Goal: Transaction & Acquisition: Purchase product/service

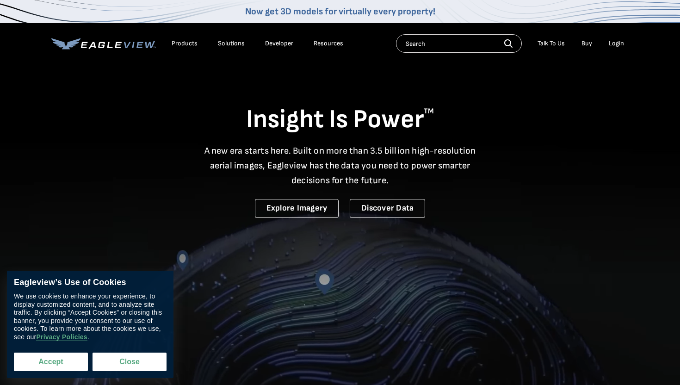
click at [56, 368] on button "Accept" at bounding box center [51, 361] width 74 height 19
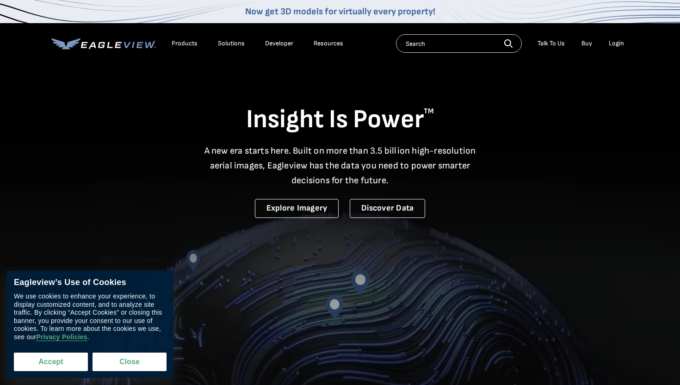
checkbox input "true"
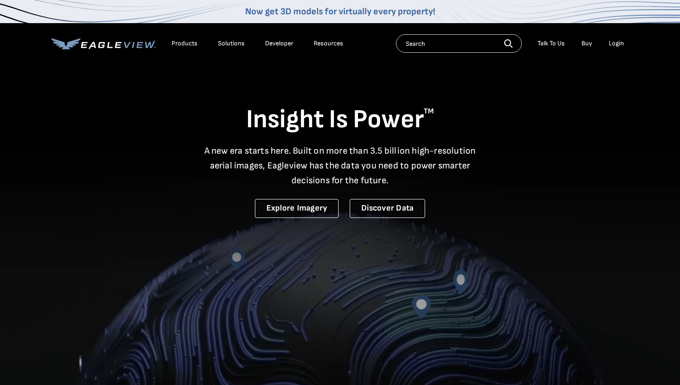
click at [617, 47] on div "Login" at bounding box center [616, 43] width 15 height 8
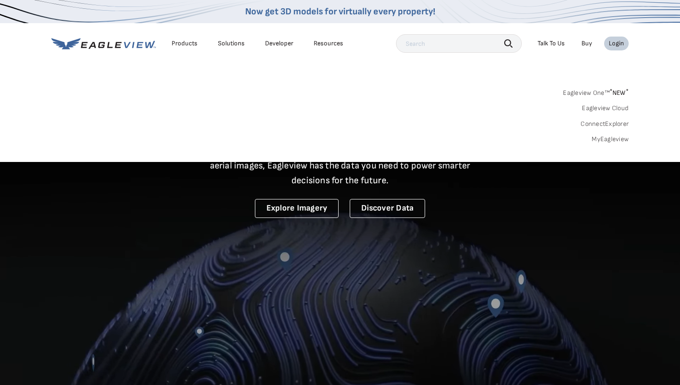
click at [617, 47] on div "Login" at bounding box center [616, 43] width 15 height 8
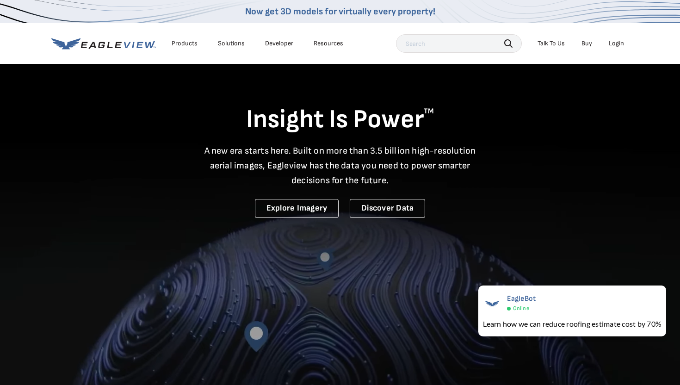
click at [617, 47] on div "Login" at bounding box center [616, 43] width 15 height 8
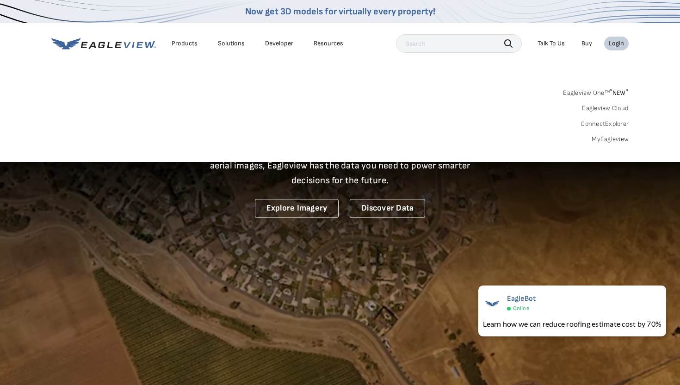
click at [603, 138] on link "MyEagleview" at bounding box center [610, 139] width 37 height 8
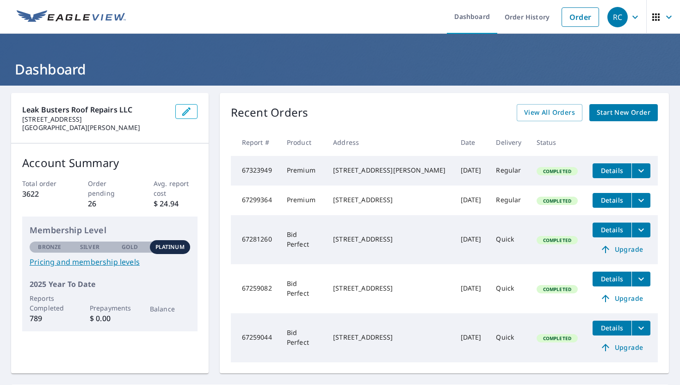
click at [642, 118] on span "Start New Order" at bounding box center [624, 113] width 54 height 12
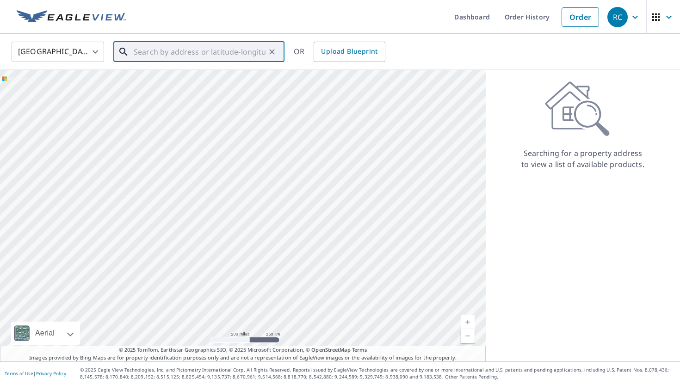
click at [158, 51] on input "text" at bounding box center [200, 52] width 132 height 26
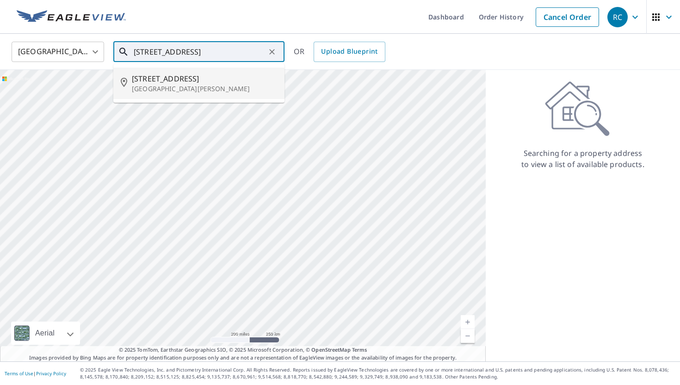
click at [151, 87] on p "[GEOGRAPHIC_DATA][PERSON_NAME]" at bounding box center [204, 88] width 145 height 9
type input "2834 Stoneway Ln Fort Pierce, FL 34982"
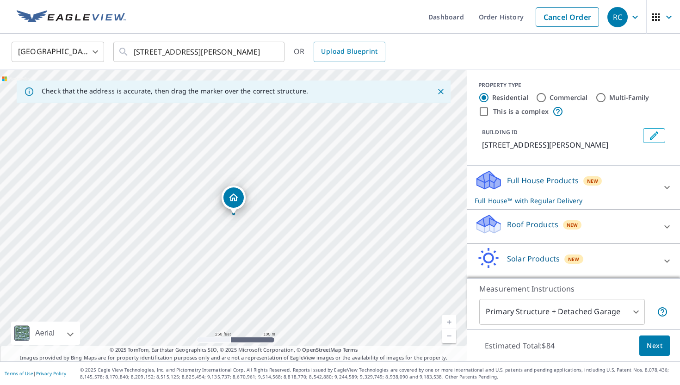
click at [666, 222] on icon at bounding box center [666, 226] width 11 height 11
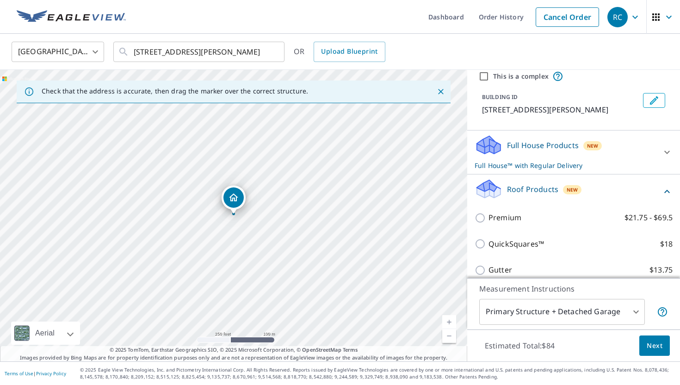
scroll to position [37, 0]
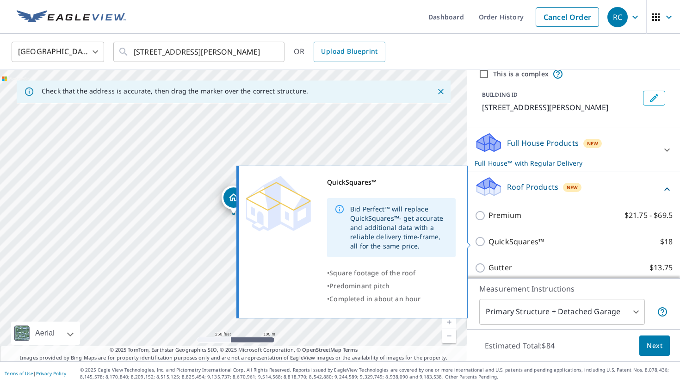
click at [481, 244] on input "QuickSquares™ $18" at bounding box center [482, 241] width 14 height 11
checkbox input "true"
checkbox input "false"
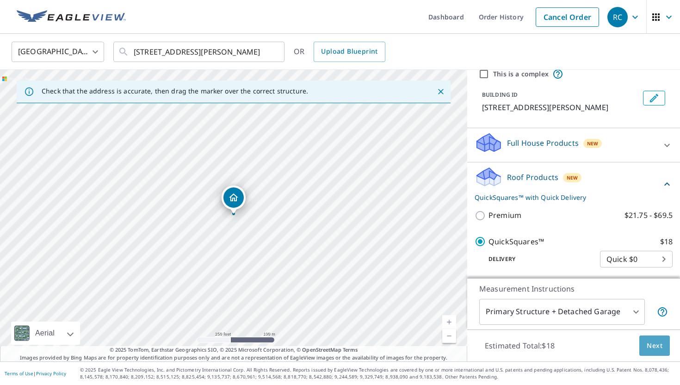
click at [659, 348] on span "Next" at bounding box center [655, 346] width 16 height 12
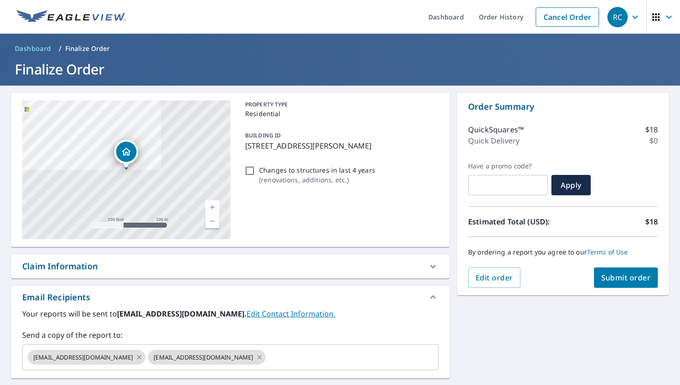
click at [627, 279] on span "Submit order" at bounding box center [625, 277] width 49 height 10
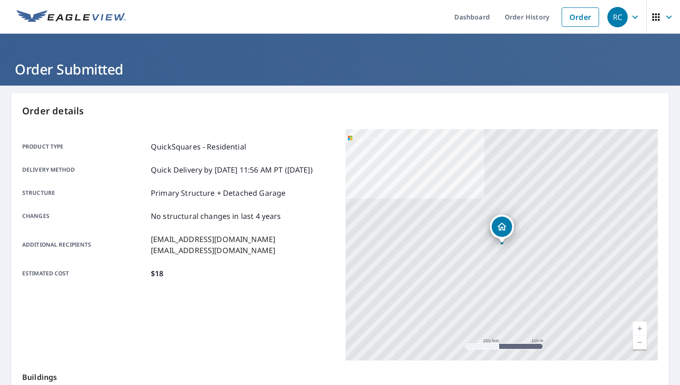
click at [348, 177] on div "[STREET_ADDRESS][PERSON_NAME]" at bounding box center [501, 244] width 312 height 231
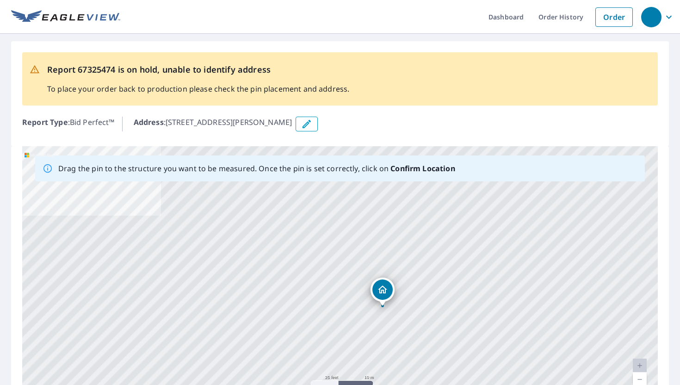
drag, startPoint x: 338, startPoint y: 271, endPoint x: 379, endPoint y: 286, distance: 44.0
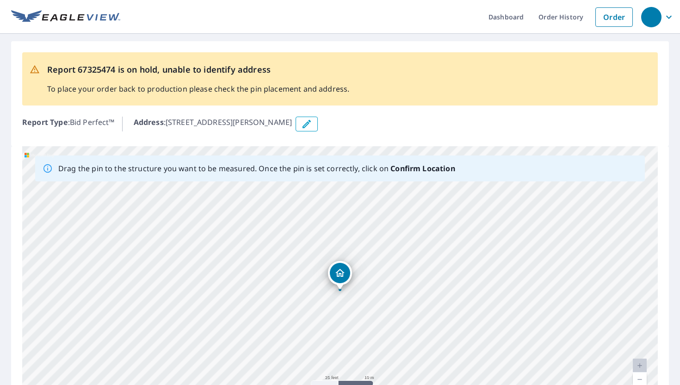
click at [379, 286] on div "[STREET_ADDRESS][PERSON_NAME]" at bounding box center [339, 291] width 635 height 290
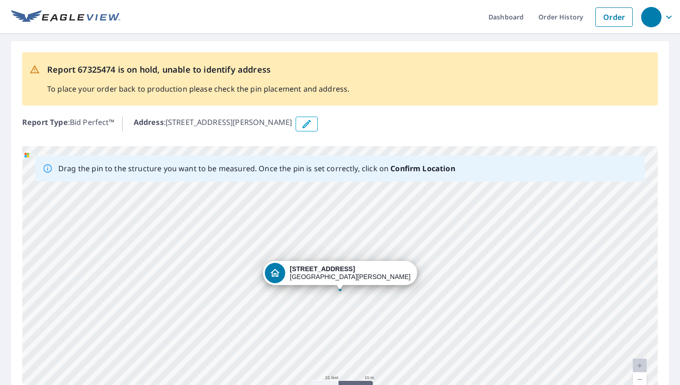
click at [353, 276] on div "[STREET_ADDRESS][PERSON_NAME]" at bounding box center [350, 273] width 121 height 16
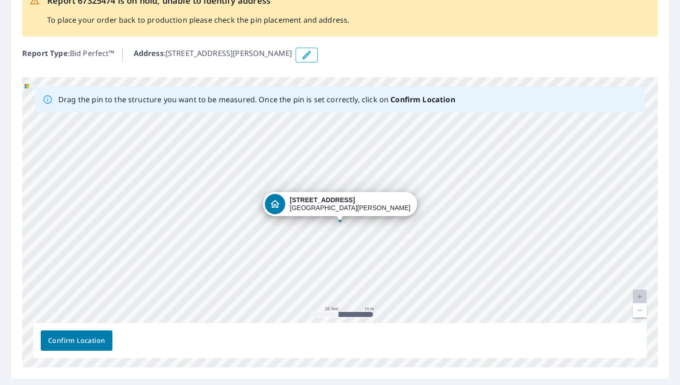
scroll to position [70, 0]
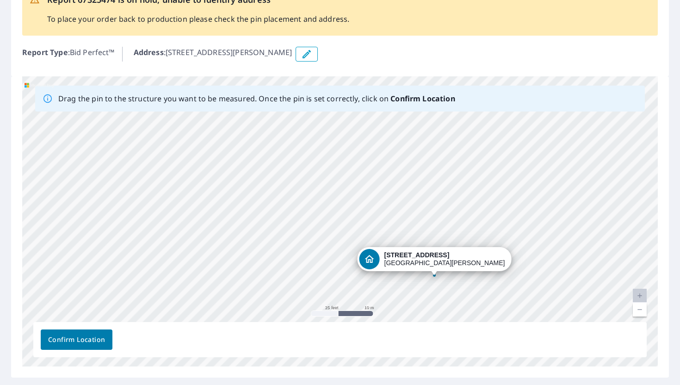
drag, startPoint x: 336, startPoint y: 201, endPoint x: 428, endPoint y: 250, distance: 104.9
click at [430, 255] on div "[STREET_ADDRESS][PERSON_NAME]" at bounding box center [339, 221] width 635 height 290
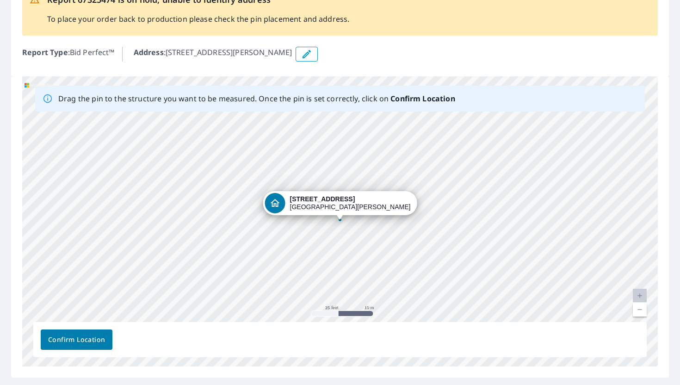
click at [83, 338] on span "Confirm Location" at bounding box center [76, 340] width 57 height 12
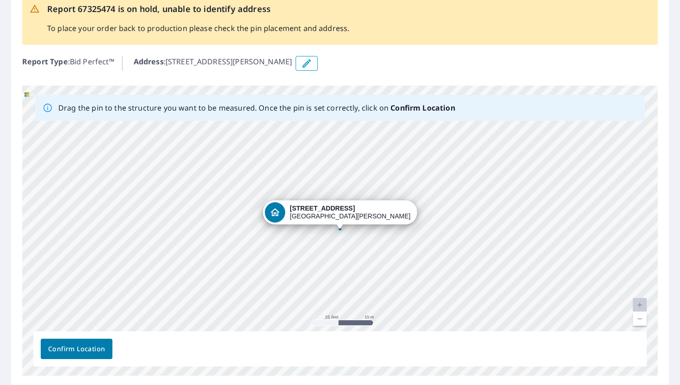
scroll to position [117, 0]
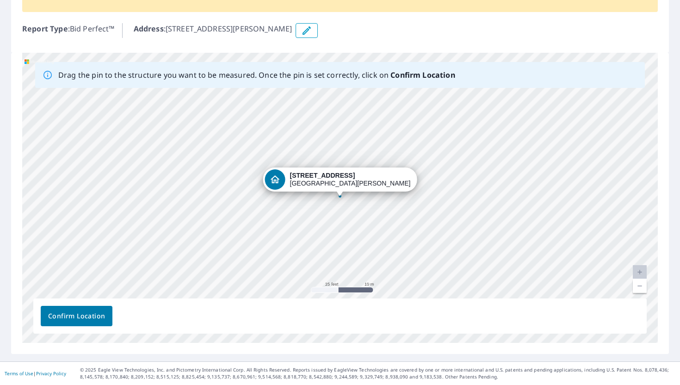
click at [74, 322] on button "Confirm Location" at bounding box center [77, 316] width 72 height 20
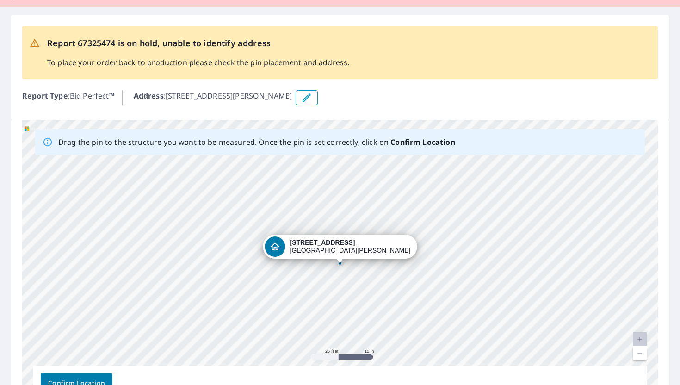
scroll to position [46, 0]
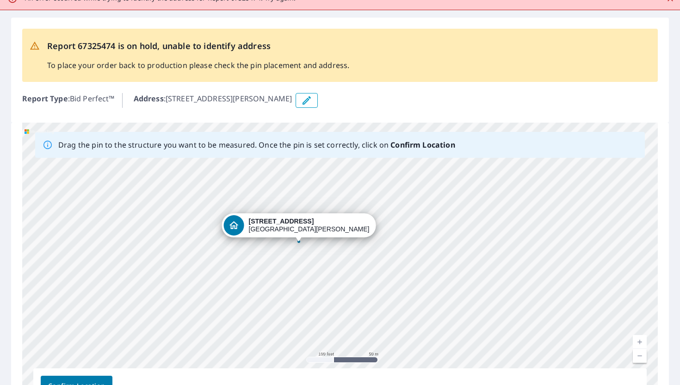
drag, startPoint x: 333, startPoint y: 204, endPoint x: 296, endPoint y: 227, distance: 42.9
click at [296, 227] on div "[STREET_ADDRESS][PERSON_NAME]" at bounding box center [339, 268] width 635 height 290
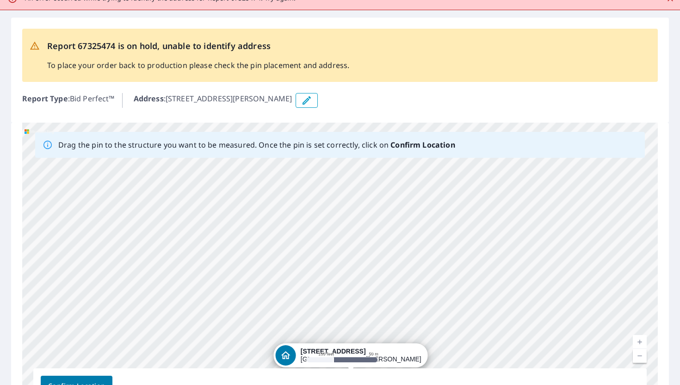
click at [375, 335] on div "[STREET_ADDRESS][PERSON_NAME]" at bounding box center [339, 268] width 635 height 290
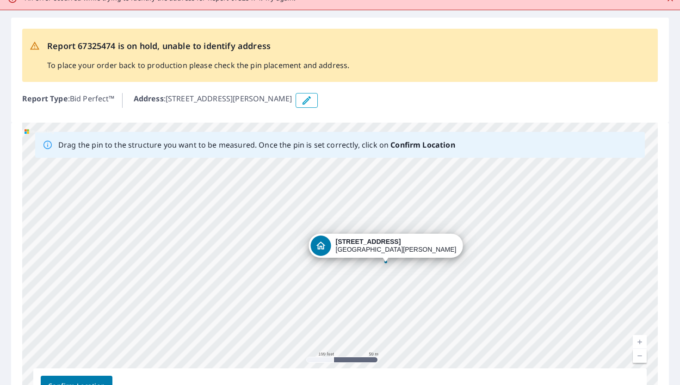
drag, startPoint x: 373, startPoint y: 349, endPoint x: 444, endPoint y: 233, distance: 136.0
click at [443, 234] on div "[STREET_ADDRESS][PERSON_NAME]" at bounding box center [339, 268] width 635 height 290
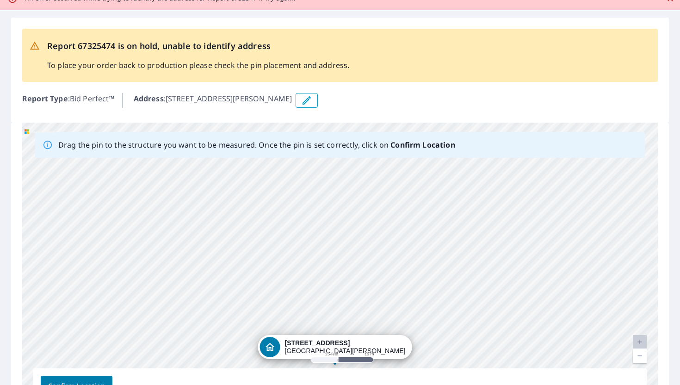
drag, startPoint x: 248, startPoint y: 261, endPoint x: 559, endPoint y: 254, distance: 310.9
click at [559, 256] on div "[STREET_ADDRESS][PERSON_NAME]" at bounding box center [339, 268] width 635 height 290
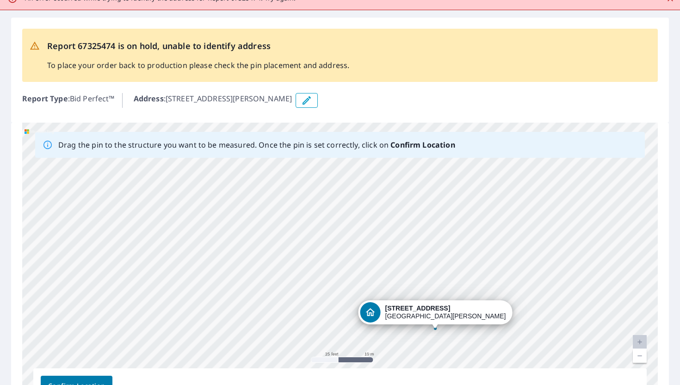
drag, startPoint x: 471, startPoint y: 263, endPoint x: 566, endPoint y: 227, distance: 101.3
click at [566, 227] on div "[STREET_ADDRESS][PERSON_NAME]" at bounding box center [339, 268] width 635 height 290
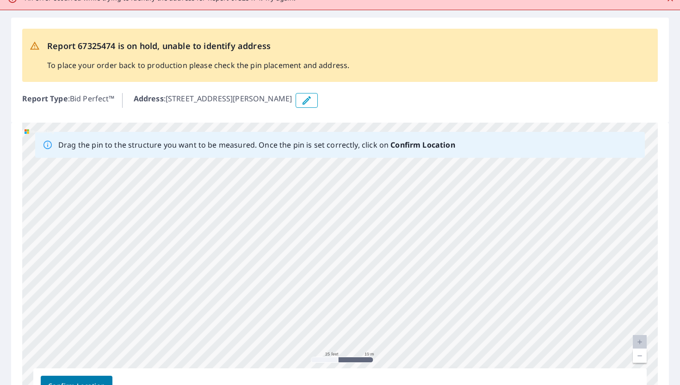
drag, startPoint x: 463, startPoint y: 241, endPoint x: 487, endPoint y: 321, distance: 82.8
click at [487, 321] on div "[STREET_ADDRESS][PERSON_NAME]" at bounding box center [339, 268] width 635 height 290
drag, startPoint x: 487, startPoint y: 321, endPoint x: 496, endPoint y: 357, distance: 37.7
click at [496, 357] on div "[STREET_ADDRESS][PERSON_NAME]" at bounding box center [339, 268] width 635 height 290
drag, startPoint x: 347, startPoint y: 237, endPoint x: 384, endPoint y: 332, distance: 101.8
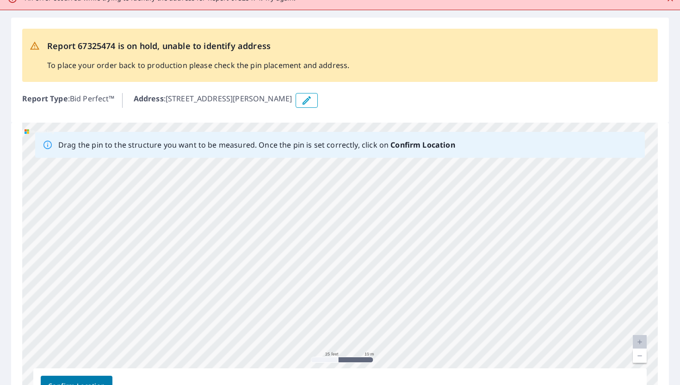
click at [384, 332] on div "[STREET_ADDRESS][PERSON_NAME]" at bounding box center [339, 268] width 635 height 290
drag, startPoint x: 386, startPoint y: 246, endPoint x: 402, endPoint y: 162, distance: 85.3
click at [401, 163] on div "[STREET_ADDRESS][PERSON_NAME]" at bounding box center [339, 268] width 635 height 290
drag, startPoint x: 444, startPoint y: 220, endPoint x: 398, endPoint y: 144, distance: 88.2
click at [398, 144] on div "Drag the pin to the structure you want to be measured. Once the pin is set corr…" at bounding box center [339, 268] width 635 height 290
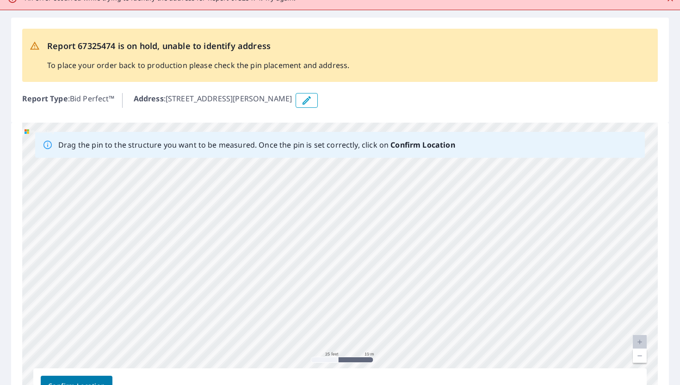
drag, startPoint x: 396, startPoint y: 197, endPoint x: 396, endPoint y: 177, distance: 20.4
click at [396, 177] on div "[STREET_ADDRESS][PERSON_NAME]" at bounding box center [339, 268] width 635 height 290
click at [397, 176] on div "[STREET_ADDRESS][PERSON_NAME]" at bounding box center [339, 268] width 635 height 290
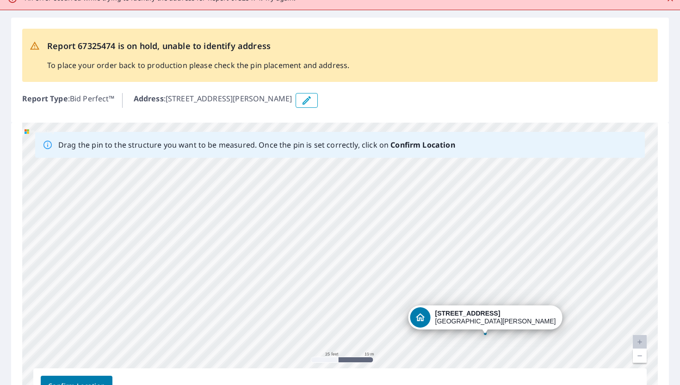
drag, startPoint x: 434, startPoint y: 328, endPoint x: 448, endPoint y: 241, distance: 88.4
click at [448, 241] on div "[STREET_ADDRESS][PERSON_NAME]" at bounding box center [339, 268] width 635 height 290
drag, startPoint x: 345, startPoint y: 228, endPoint x: 357, endPoint y: 236, distance: 13.6
click at [357, 236] on div "[STREET_ADDRESS][PERSON_NAME]" at bounding box center [339, 268] width 635 height 290
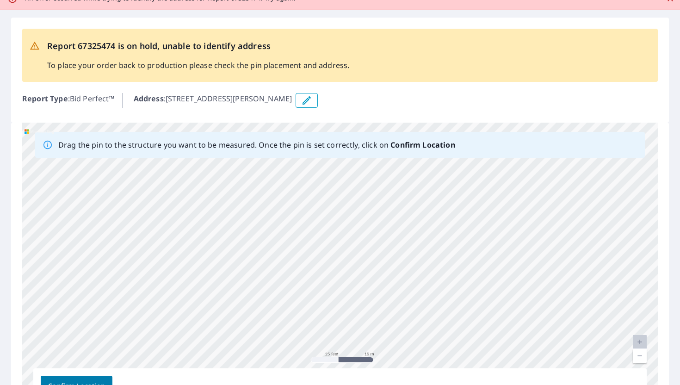
drag, startPoint x: 315, startPoint y: 219, endPoint x: 401, endPoint y: 325, distance: 135.9
click at [401, 325] on div "[STREET_ADDRESS][PERSON_NAME]" at bounding box center [339, 268] width 635 height 290
click at [318, 98] on button "button" at bounding box center [307, 100] width 22 height 15
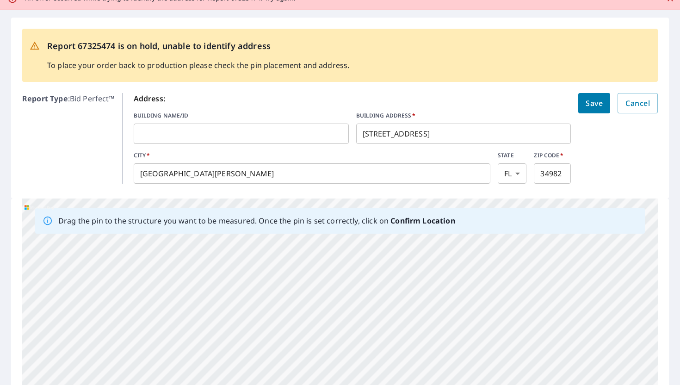
click at [381, 134] on input "[STREET_ADDRESS]" at bounding box center [463, 134] width 215 height 26
type input "[STREET_ADDRESS]"
click at [584, 105] on button "Save" at bounding box center [594, 103] width 32 height 20
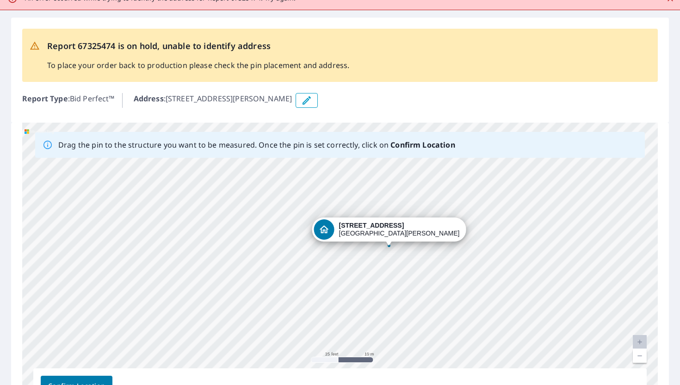
drag, startPoint x: 345, startPoint y: 250, endPoint x: 395, endPoint y: 229, distance: 53.5
click at [395, 229] on div "[STREET_ADDRESS][PERSON_NAME]" at bounding box center [339, 268] width 635 height 290
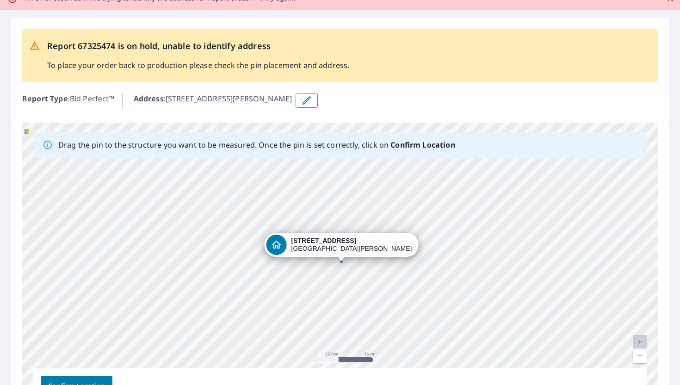
click at [474, 216] on div "[STREET_ADDRESS][PERSON_NAME]" at bounding box center [339, 268] width 635 height 290
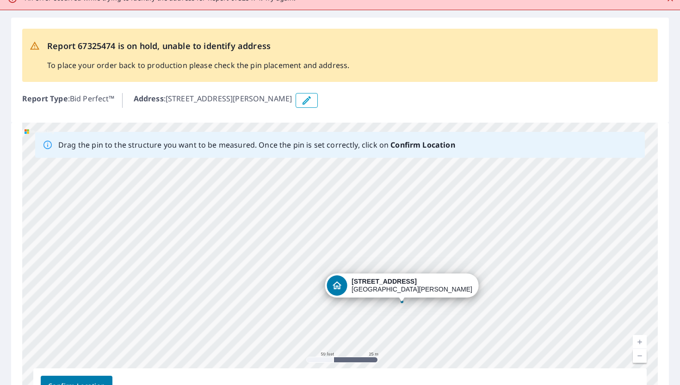
drag, startPoint x: 299, startPoint y: 197, endPoint x: 299, endPoint y: 225, distance: 28.2
click at [299, 225] on div "[STREET_ADDRESS][PERSON_NAME]" at bounding box center [339, 268] width 635 height 290
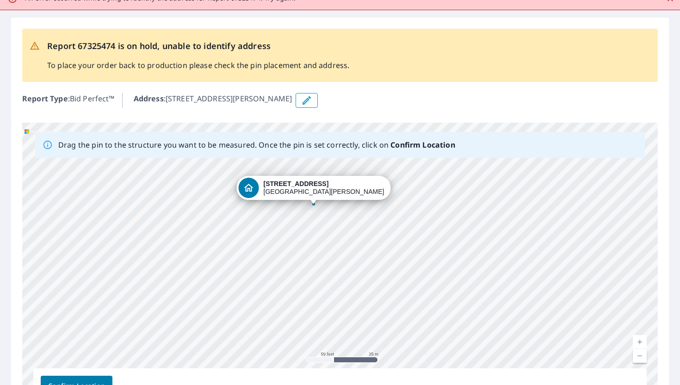
drag, startPoint x: 402, startPoint y: 289, endPoint x: 309, endPoint y: 184, distance: 140.2
click at [309, 184] on div "[STREET_ADDRESS][PERSON_NAME]" at bounding box center [339, 268] width 635 height 290
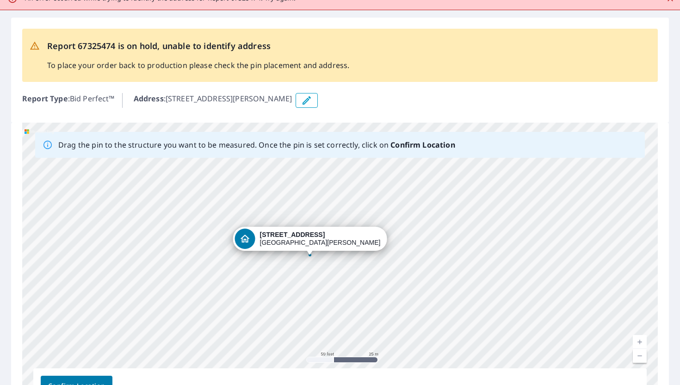
drag, startPoint x: 346, startPoint y: 246, endPoint x: 316, endPoint y: 235, distance: 32.0
click at [316, 235] on div "[STREET_ADDRESS][PERSON_NAME]" at bounding box center [339, 268] width 635 height 290
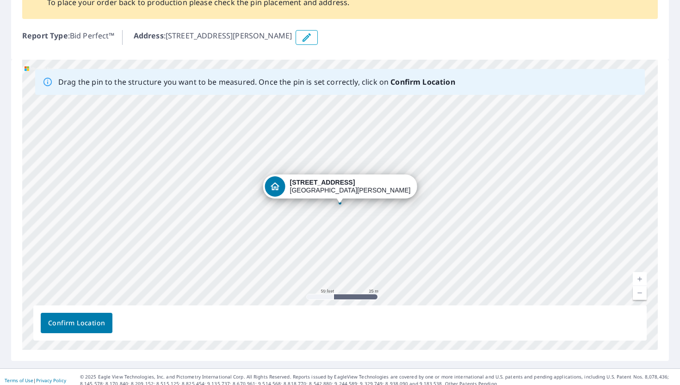
scroll to position [116, 0]
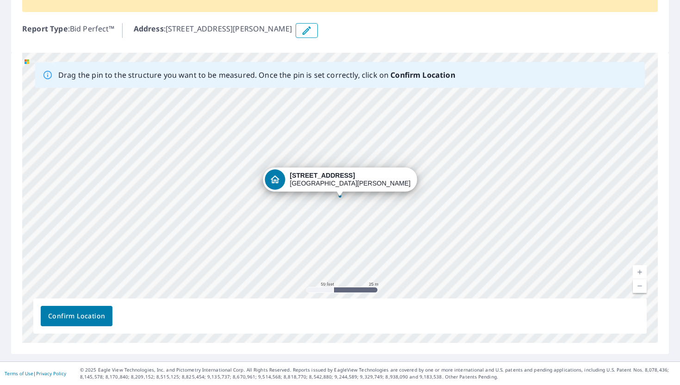
click at [88, 313] on span "Confirm Location" at bounding box center [76, 316] width 57 height 12
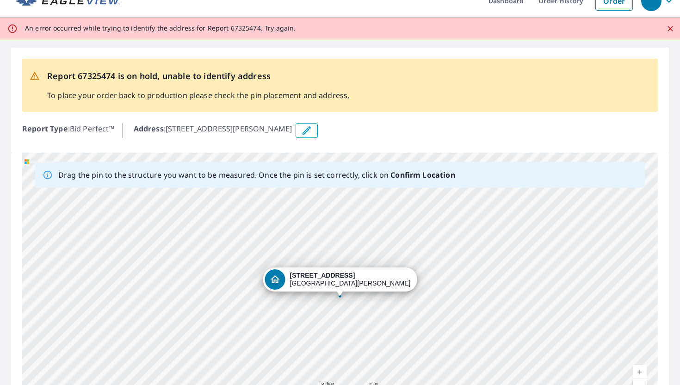
scroll to position [4, 0]
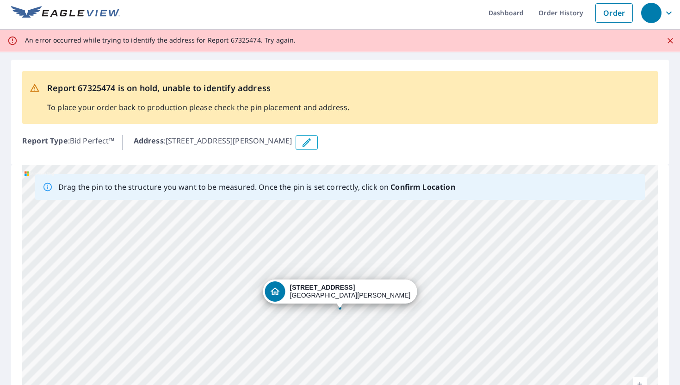
click at [671, 41] on icon "Close" at bounding box center [670, 41] width 6 height 6
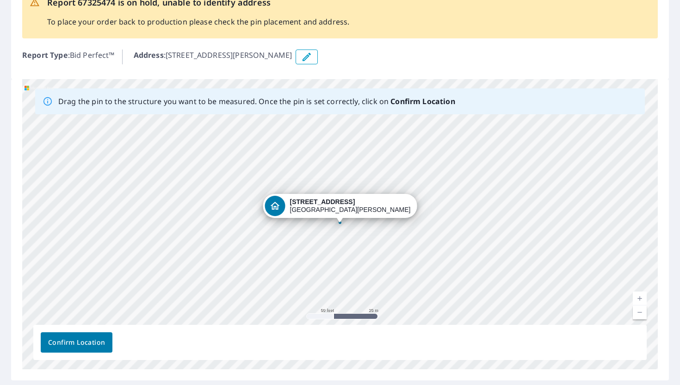
scroll to position [93, 0]
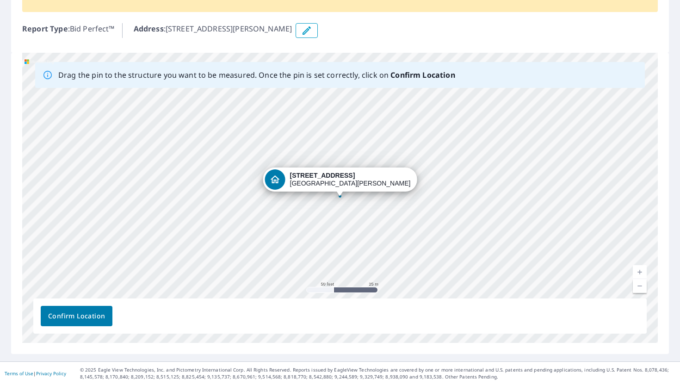
click at [73, 321] on span "Confirm Location" at bounding box center [76, 316] width 57 height 12
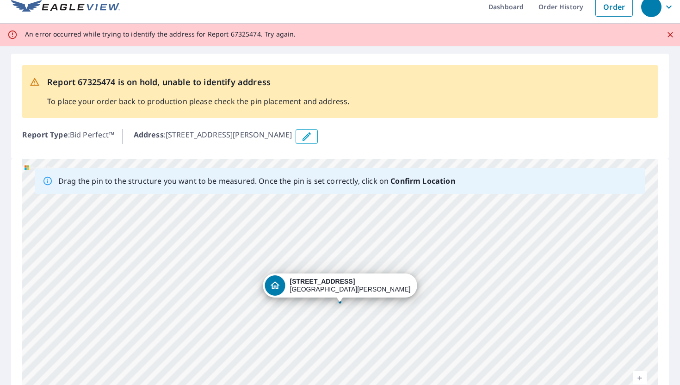
scroll to position [0, 0]
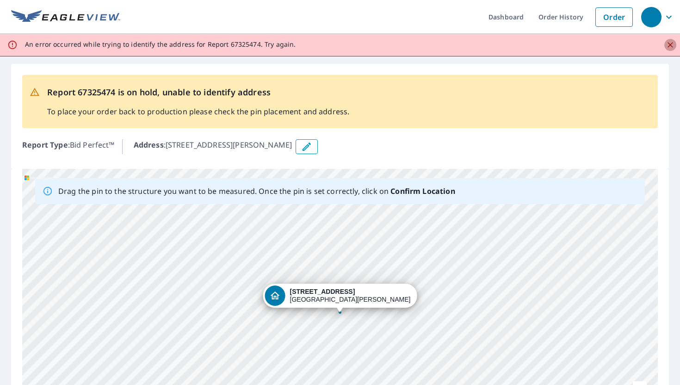
click at [671, 42] on icon "Close" at bounding box center [670, 44] width 9 height 9
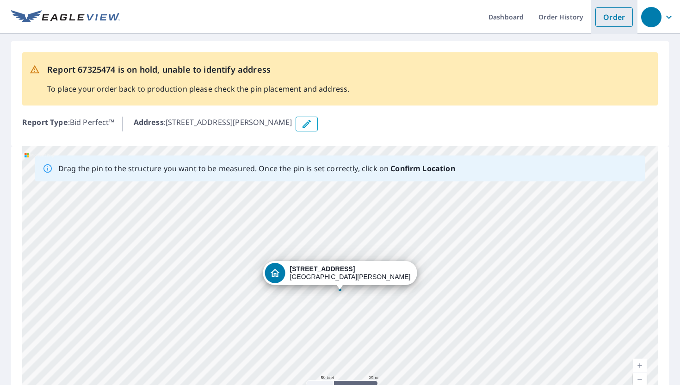
click at [613, 20] on link "Order" at bounding box center [613, 16] width 37 height 19
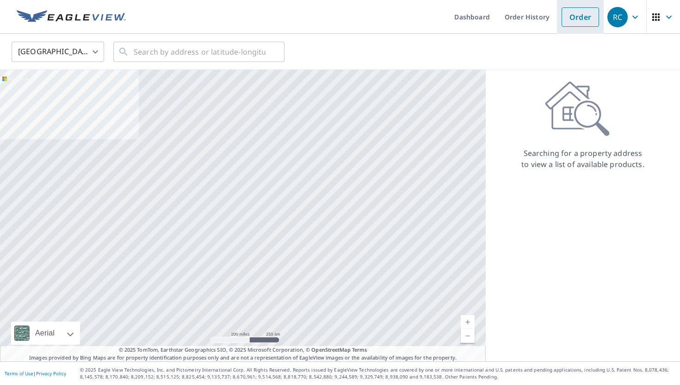
click at [575, 20] on link "Order" at bounding box center [579, 16] width 37 height 19
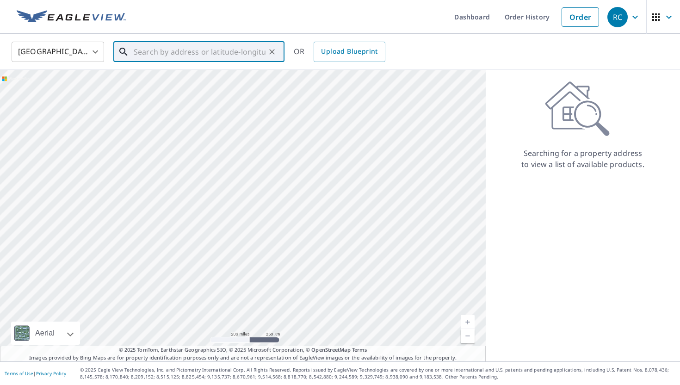
click at [161, 58] on input "text" at bounding box center [200, 52] width 132 height 26
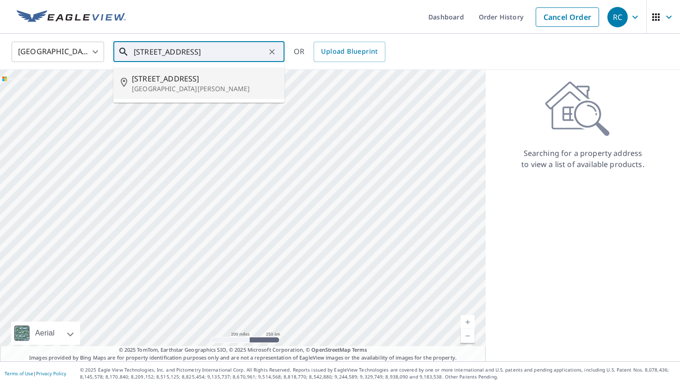
click at [174, 82] on span "[STREET_ADDRESS]" at bounding box center [204, 78] width 145 height 11
type input "[STREET_ADDRESS][PERSON_NAME]"
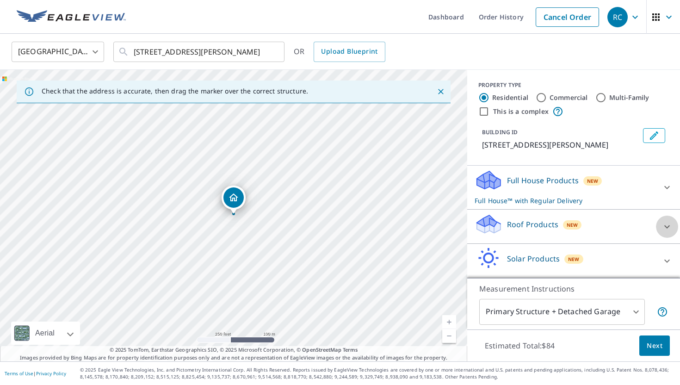
click at [666, 228] on icon at bounding box center [666, 226] width 11 height 11
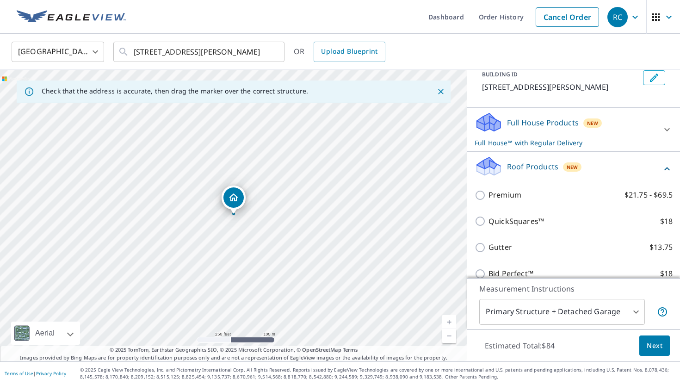
scroll to position [57, 0]
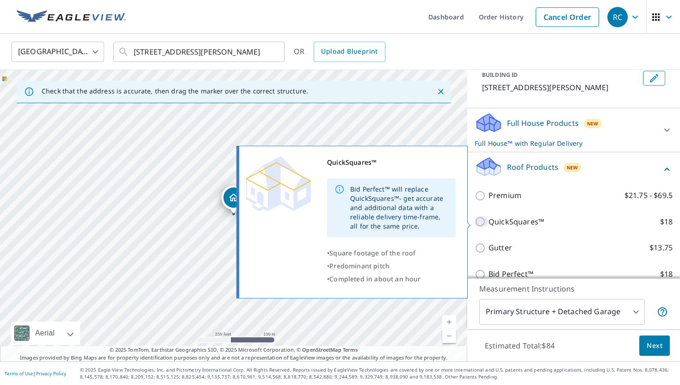
click at [479, 223] on input "QuickSquares™ $18" at bounding box center [482, 221] width 14 height 11
checkbox input "true"
checkbox input "false"
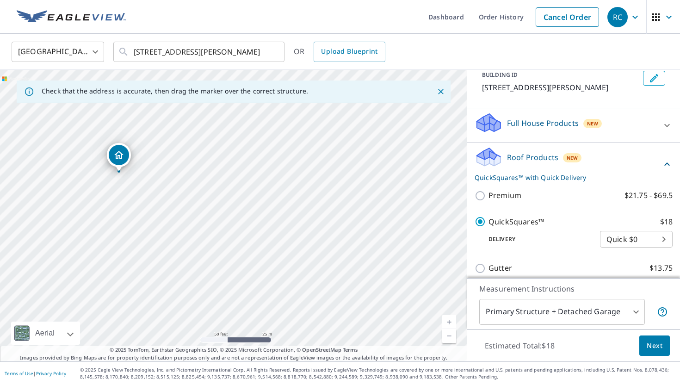
drag, startPoint x: 168, startPoint y: 236, endPoint x: 289, endPoint y: 223, distance: 121.5
click at [289, 223] on div "[STREET_ADDRESS][PERSON_NAME]" at bounding box center [233, 215] width 467 height 291
click at [657, 344] on span "Next" at bounding box center [655, 346] width 16 height 12
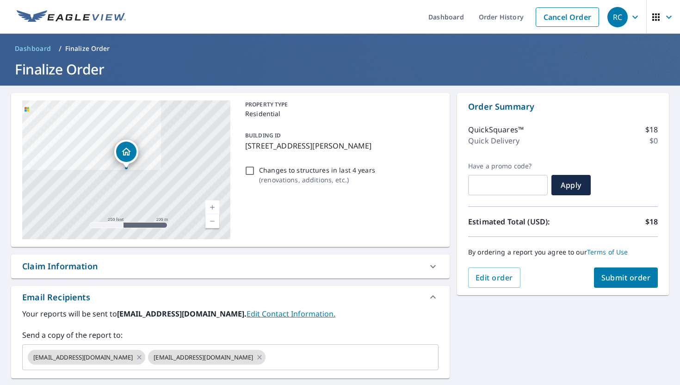
click at [631, 280] on span "Submit order" at bounding box center [625, 277] width 49 height 10
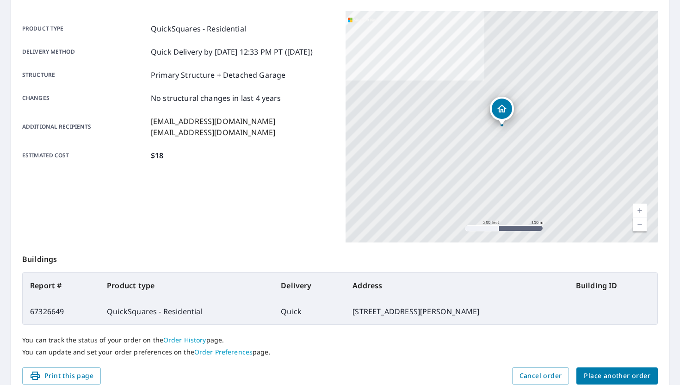
scroll to position [159, 0]
